Goal: Transaction & Acquisition: Purchase product/service

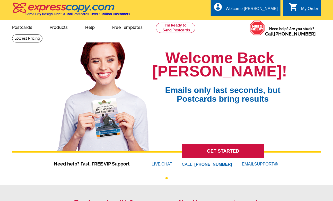
click at [290, 116] on div "Welcome Back Maura! Emails only last seconds, but Postcards bring results GET S…" at bounding box center [166, 103] width 309 height 130
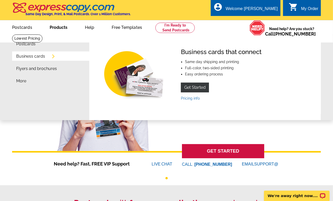
click at [25, 57] on link "Business cards" at bounding box center [30, 56] width 29 height 4
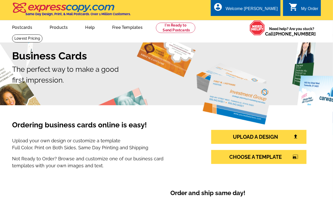
click at [180, 122] on h3 "Ordering business cards online is easy!" at bounding box center [100, 128] width 177 height 14
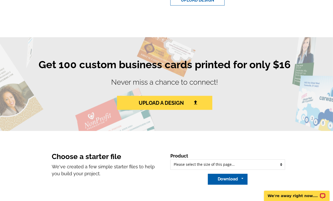
scroll to position [252, 0]
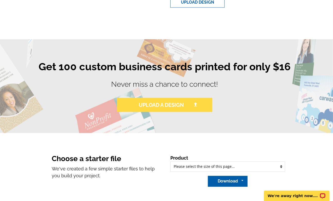
click at [194, 103] on img at bounding box center [195, 104] width 5 height 5
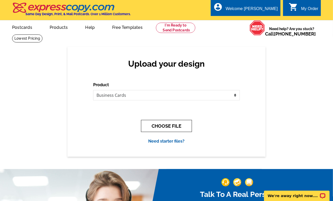
click at [157, 126] on button "CHOOSE FILE" at bounding box center [166, 126] width 51 height 12
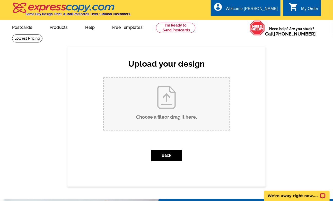
click at [165, 100] on input "Choose a file or drag it here ." at bounding box center [166, 104] width 125 height 52
type input "C:\fakepath\081225-Mary-Mixology-Postcard-Front.pdf"
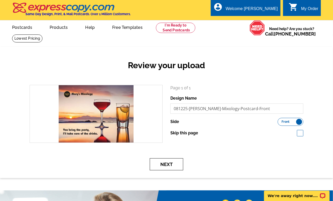
click at [173, 165] on button "Next" at bounding box center [166, 164] width 33 height 12
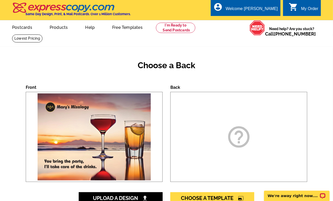
click at [321, 95] on div "Choose a Back Front Back help_outline Upload A Design Choose A Template photo_s…" at bounding box center [166, 143] width 333 height 193
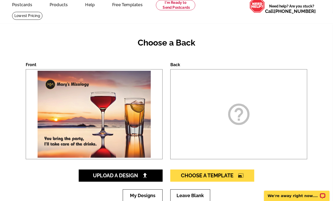
scroll to position [34, 0]
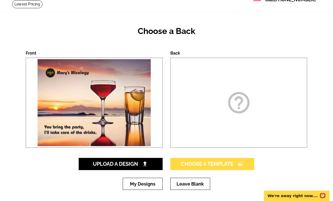
click at [242, 164] on icon "photo_size_select_large" at bounding box center [241, 163] width 6 height 5
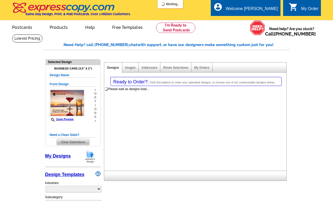
select select "3"
select select "5"
select select "back"
select select "785"
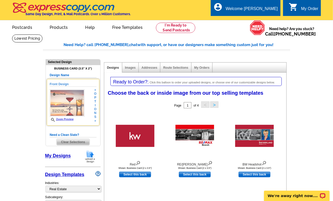
click at [67, 119] on link "Zoom Preview" at bounding box center [62, 119] width 24 height 3
